Goal: Download file/media

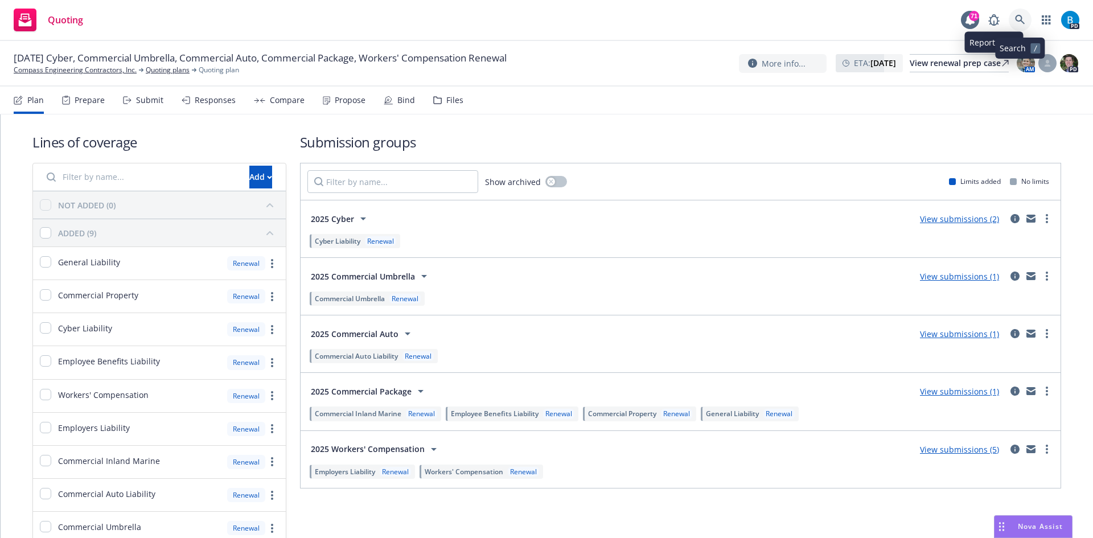
click at [1017, 17] on icon at bounding box center [1020, 20] width 10 height 10
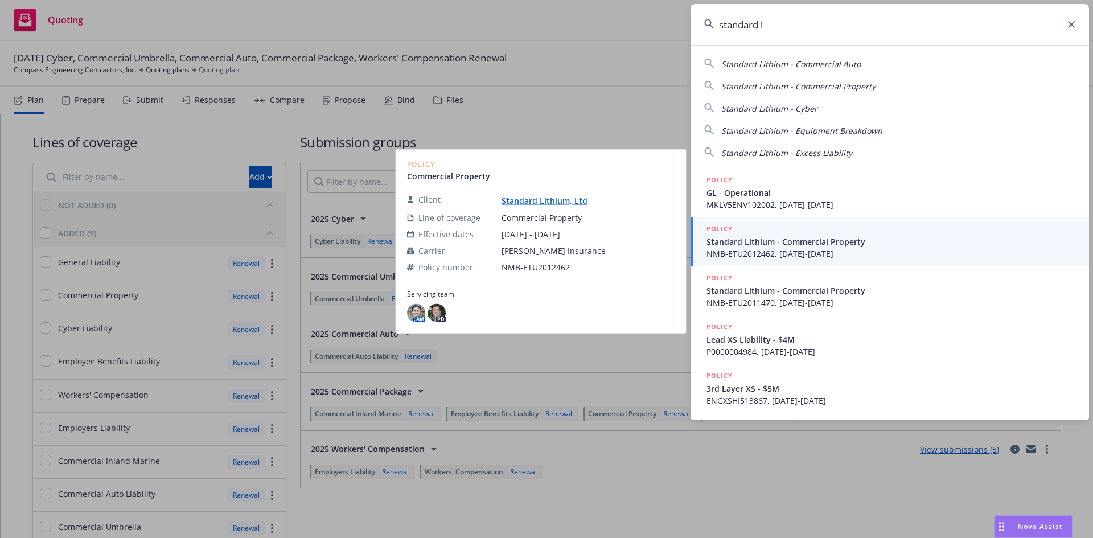
type input "standard l"
click at [550, 201] on link "Standard Lithium, Ltd" at bounding box center [548, 200] width 95 height 11
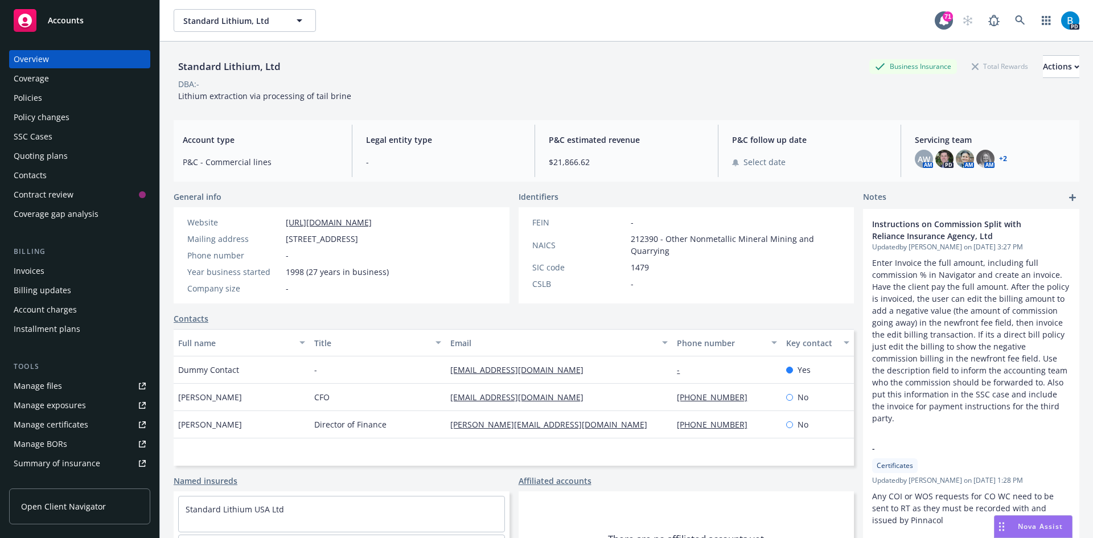
click at [27, 99] on div "Policies" at bounding box center [28, 98] width 28 height 18
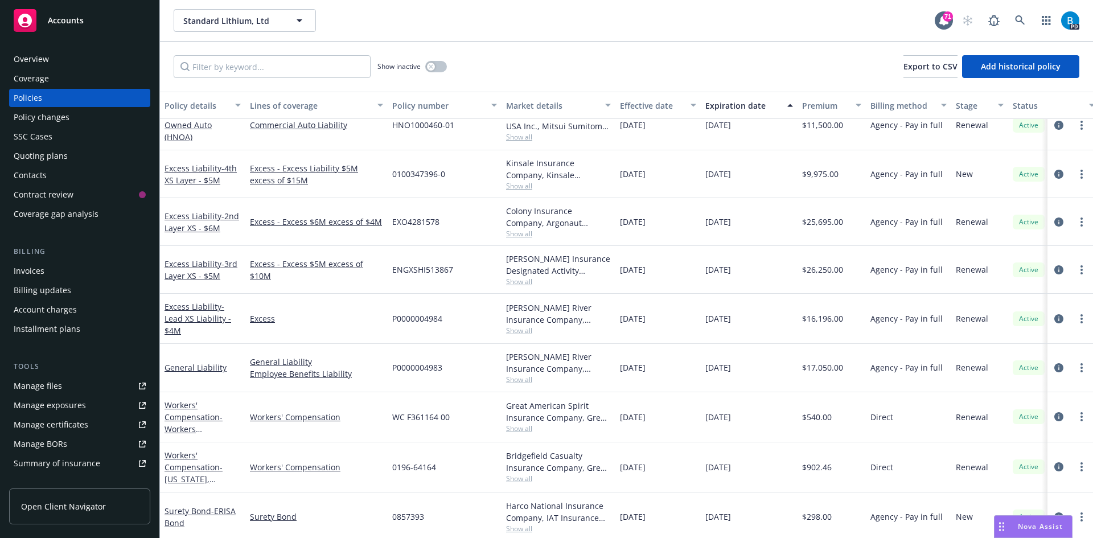
scroll to position [124, 0]
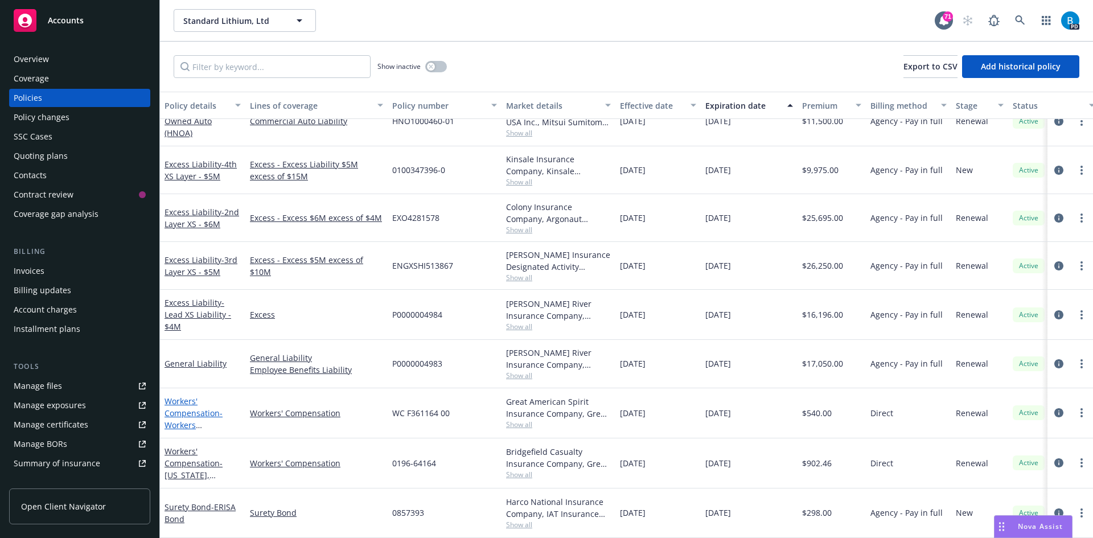
click at [195, 407] on link "Workers' Compensation - Workers Compensation - [US_STATE]" at bounding box center [194, 425] width 60 height 59
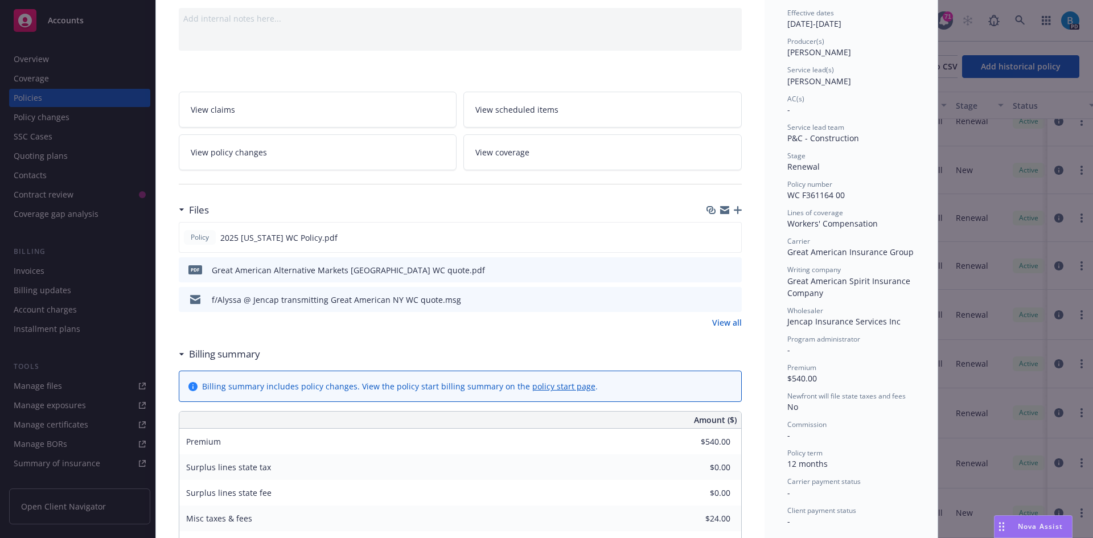
scroll to position [171, 0]
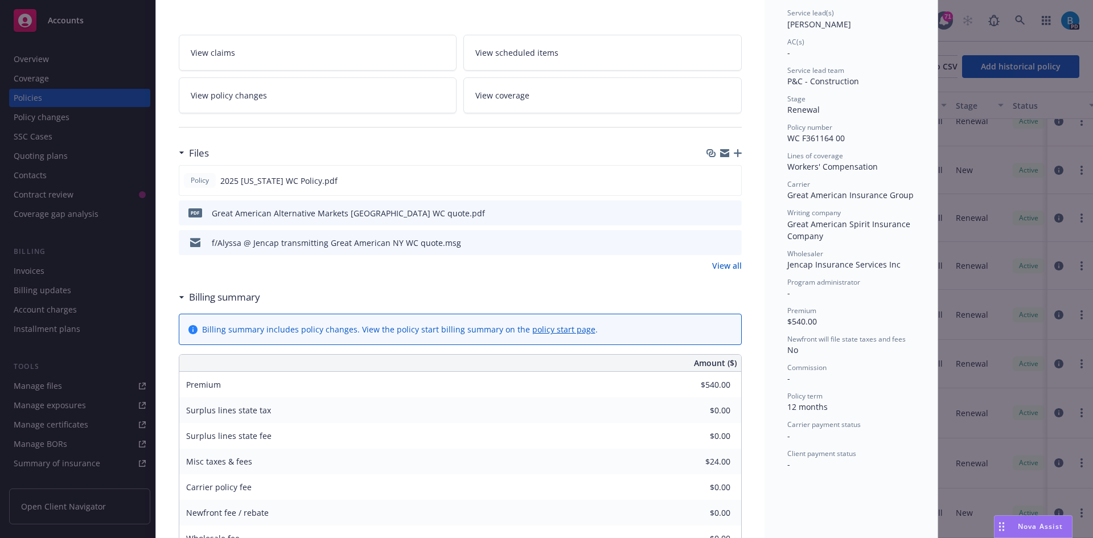
click at [707, 242] on icon "download file" at bounding box center [711, 241] width 9 height 9
